Goal: Task Accomplishment & Management: Manage account settings

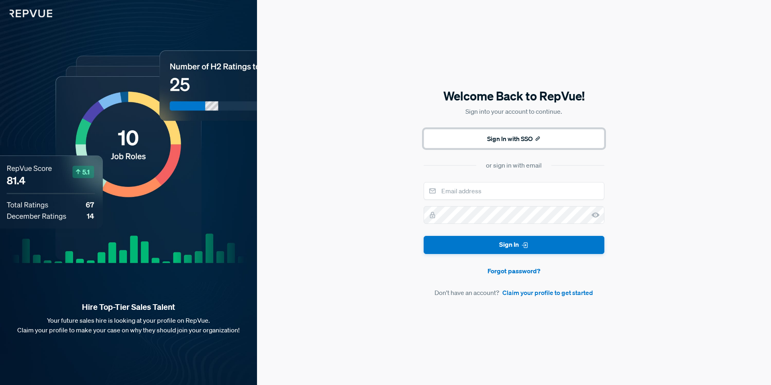
click at [495, 145] on button "Sign In with SSO" at bounding box center [514, 138] width 181 height 19
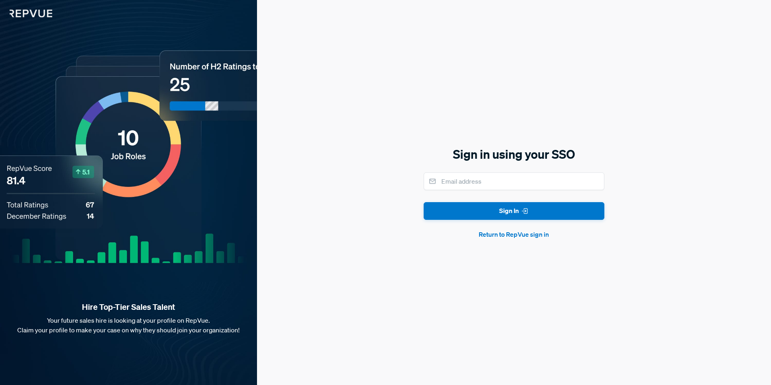
click at [489, 190] on form "Sign In Return to RepVue sign in" at bounding box center [514, 205] width 181 height 67
click at [489, 182] on input "email" at bounding box center [514, 181] width 181 height 18
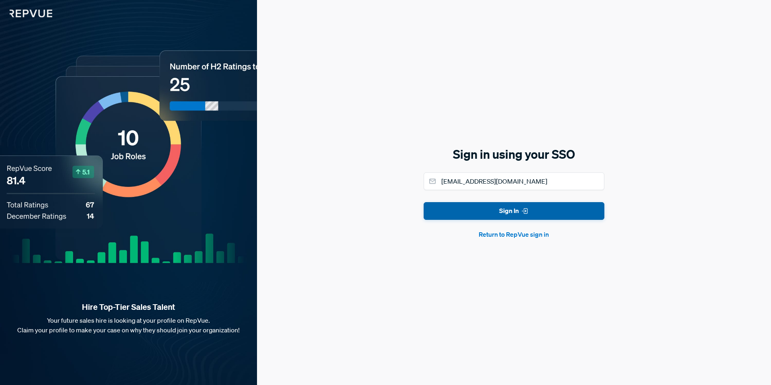
click at [496, 213] on button "Sign In" at bounding box center [514, 211] width 181 height 18
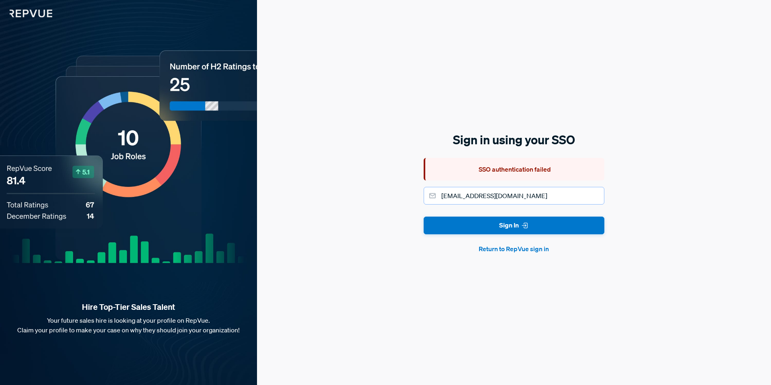
click at [507, 193] on input "[EMAIL_ADDRESS][DOMAIN_NAME]" at bounding box center [514, 196] width 181 height 18
drag, startPoint x: 513, startPoint y: 195, endPoint x: 443, endPoint y: 196, distance: 70.3
click at [443, 196] on input "[EMAIL_ADDRESS][DOMAIN_NAME]" at bounding box center [514, 196] width 181 height 18
click at [476, 228] on button "Sign In" at bounding box center [514, 226] width 181 height 18
click at [531, 192] on input "[PERSON_NAME][EMAIL_ADDRESS][DOMAIN_NAME]" at bounding box center [514, 196] width 181 height 18
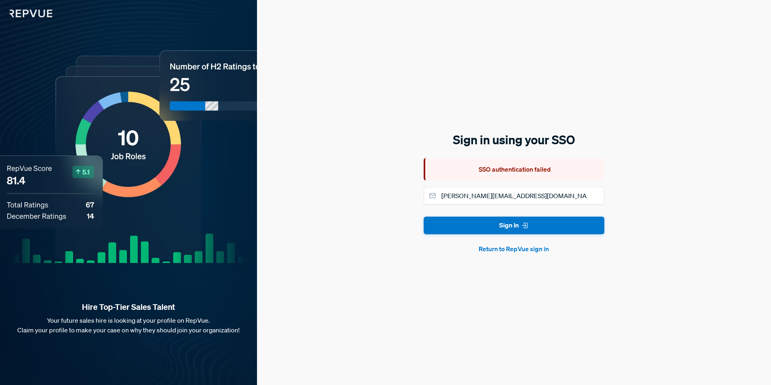
click at [501, 248] on button "Return to RepVue sign in" at bounding box center [514, 249] width 181 height 10
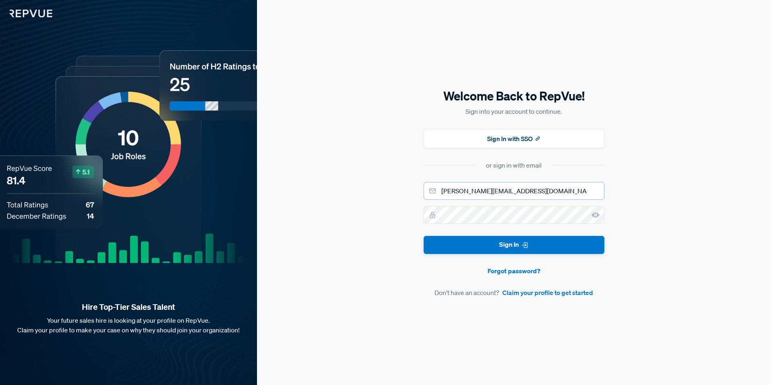
click at [525, 193] on input "[PERSON_NAME][EMAIL_ADDRESS][DOMAIN_NAME]" at bounding box center [514, 191] width 181 height 18
drag, startPoint x: 540, startPoint y: 192, endPoint x: 439, endPoint y: 188, distance: 100.5
click at [439, 188] on input "[PERSON_NAME][EMAIL_ADDRESS][DOMAIN_NAME]" at bounding box center [514, 191] width 181 height 18
click at [484, 187] on input "jdthomp" at bounding box center [514, 191] width 181 height 18
type input "[EMAIL_ADDRESS][DOMAIN_NAME]"
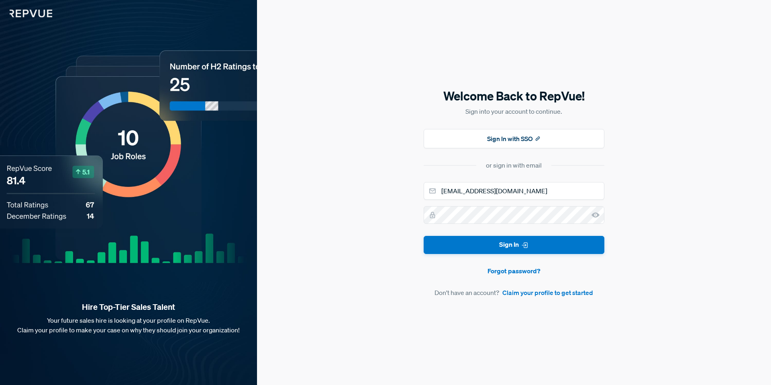
click at [598, 219] on icon at bounding box center [596, 215] width 8 height 8
click at [424, 236] on button "Sign In" at bounding box center [514, 245] width 181 height 18
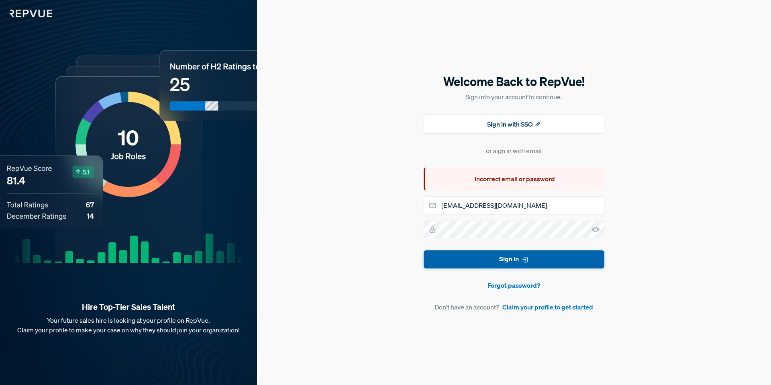
click at [507, 261] on button "Sign In" at bounding box center [514, 259] width 181 height 18
click at [521, 207] on input "[EMAIL_ADDRESS][DOMAIN_NAME]" at bounding box center [514, 205] width 181 height 18
